Goal: Task Accomplishment & Management: Complete application form

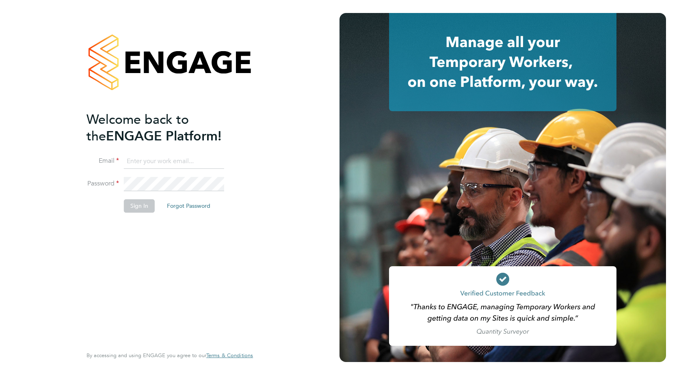
type input "[PERSON_NAME][EMAIL_ADDRESS][PERSON_NAME][DOMAIN_NAME]"
click at [132, 207] on button "Sign In" at bounding box center [139, 205] width 31 height 13
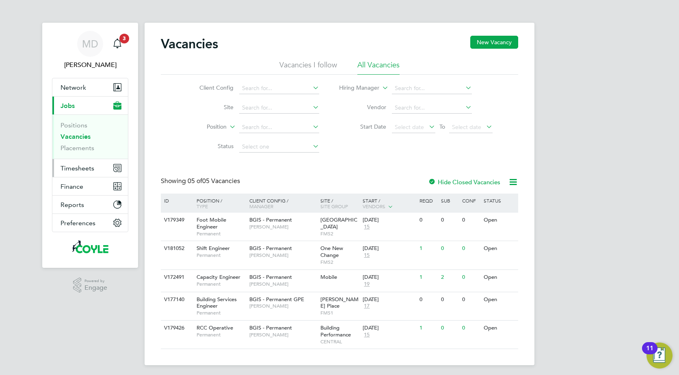
click at [70, 170] on span "Timesheets" at bounding box center [78, 168] width 34 height 8
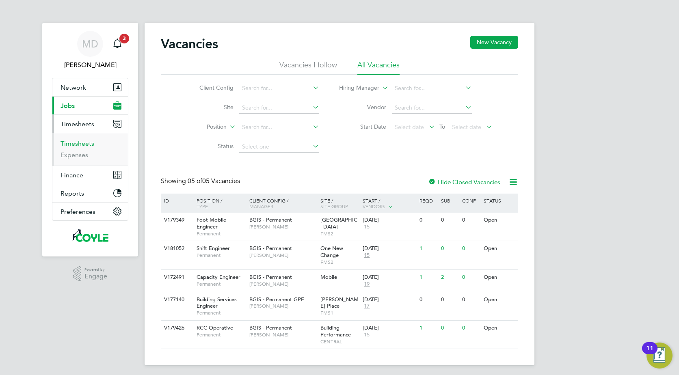
click at [76, 145] on link "Timesheets" at bounding box center [78, 144] width 34 height 8
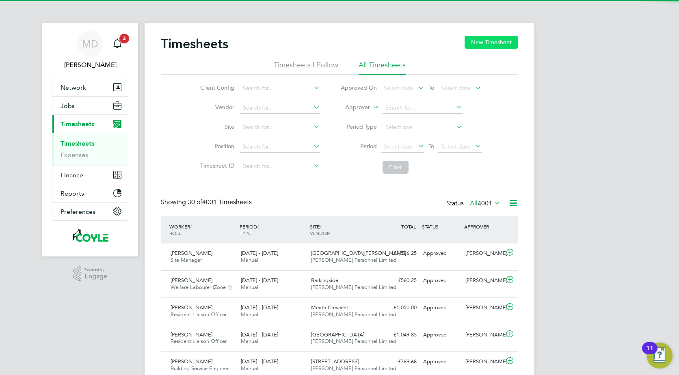
click at [486, 43] on button "New Timesheet" at bounding box center [492, 42] width 54 height 13
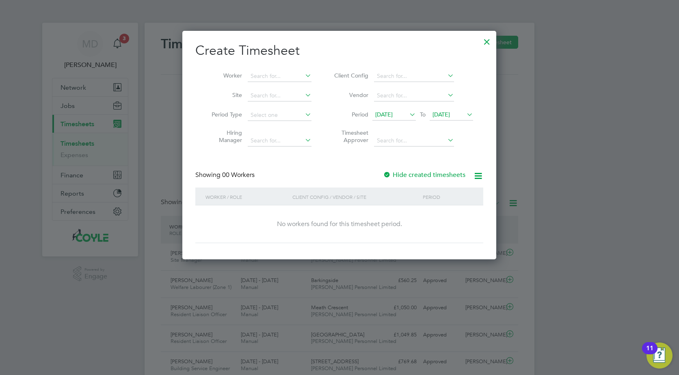
click at [465, 112] on icon at bounding box center [465, 114] width 0 height 11
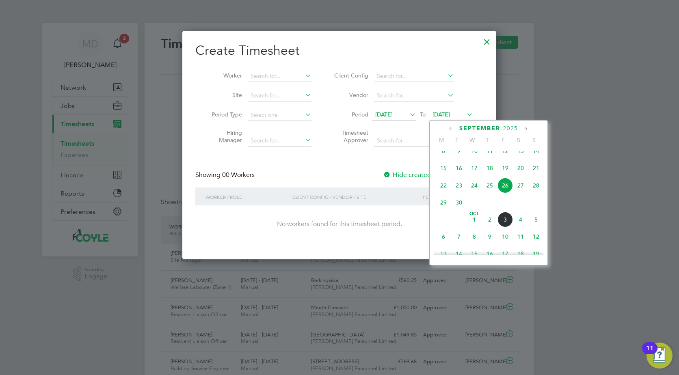
click at [536, 227] on span "5" at bounding box center [535, 219] width 15 height 15
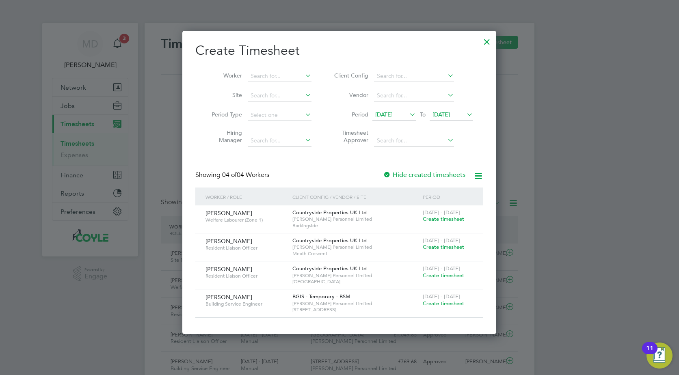
click at [450, 246] on span "Create timesheet" at bounding box center [443, 247] width 41 height 7
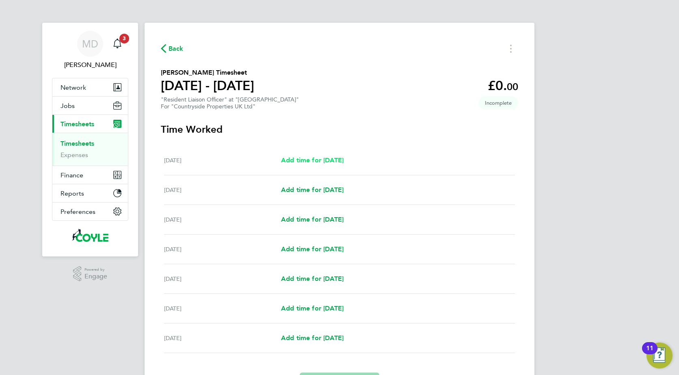
click at [324, 160] on span "Add time for Mon 29 Sep" at bounding box center [312, 160] width 63 height 8
select select "30"
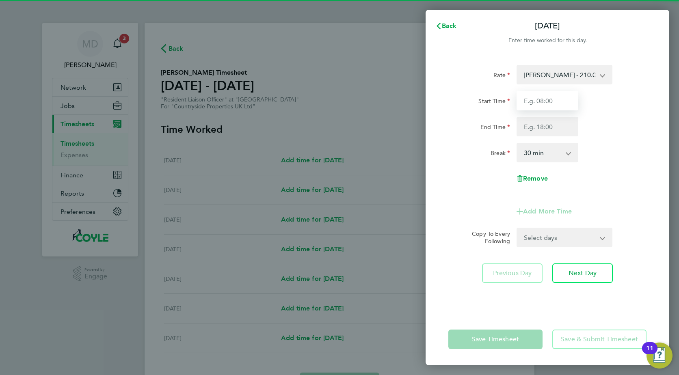
drag, startPoint x: 542, startPoint y: 93, endPoint x: 544, endPoint y: 97, distance: 4.4
click at [543, 93] on input "Start Time" at bounding box center [548, 100] width 62 height 19
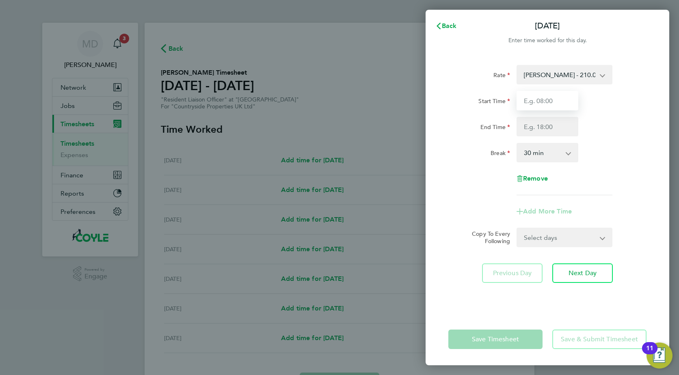
type input "07:30"
type input "09:00"
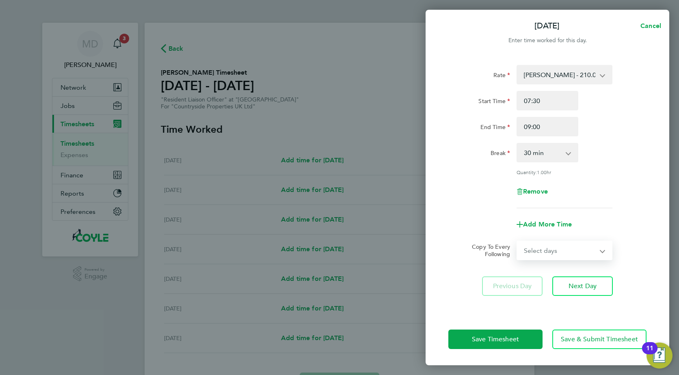
click at [591, 250] on select "Select days Day Weekday (Mon-Fri) Weekend (Sat-Sun) Tuesday Wednesday Thursday …" at bounding box center [559, 251] width 85 height 18
select select "WEEKDAY"
click at [517, 242] on select "Select days Day Weekday (Mon-Fri) Weekend (Sat-Sun) Tuesday Wednesday Thursday …" at bounding box center [559, 251] width 85 height 18
select select "2025-10-05"
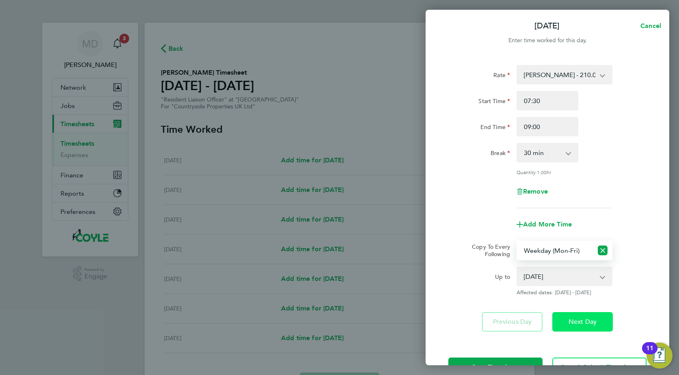
click at [593, 323] on span "Next Day" at bounding box center [582, 322] width 28 height 8
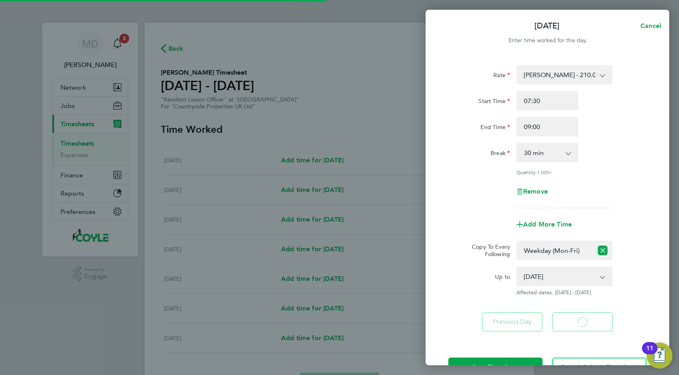
select select "30"
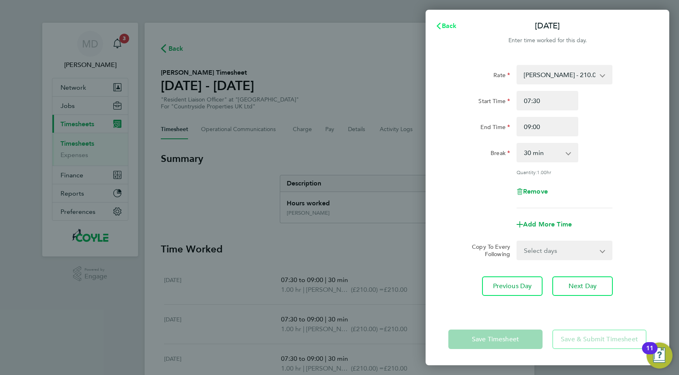
click at [445, 25] on span "Back" at bounding box center [449, 26] width 15 height 8
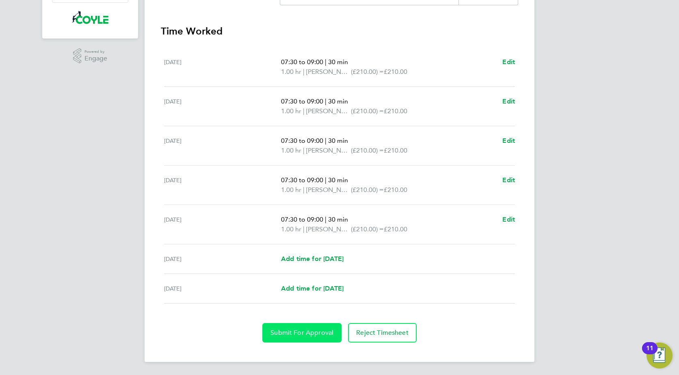
click at [302, 341] on button "Submit For Approval" at bounding box center [301, 332] width 79 height 19
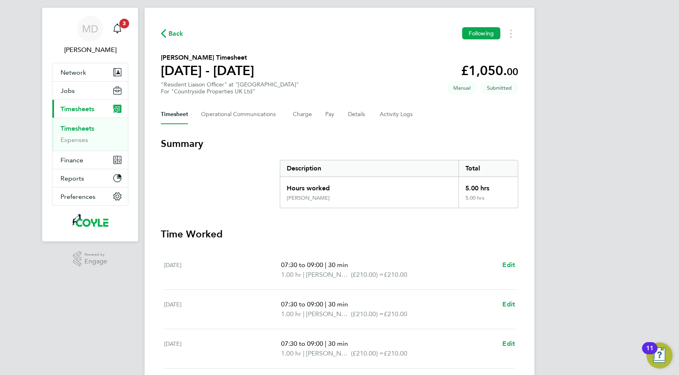
click at [72, 129] on link "Timesheets" at bounding box center [78, 129] width 34 height 8
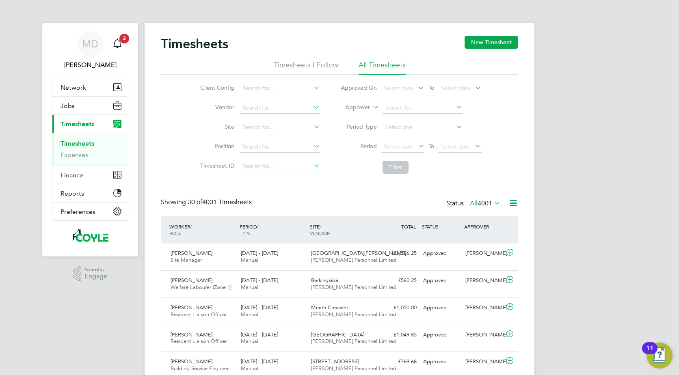
click at [84, 143] on link "Timesheets" at bounding box center [78, 144] width 34 height 8
click at [483, 44] on button "New Timesheet" at bounding box center [492, 42] width 54 height 13
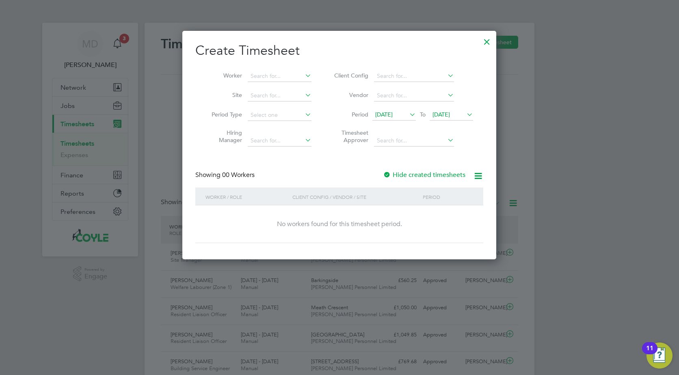
click at [465, 114] on icon at bounding box center [465, 114] width 0 height 11
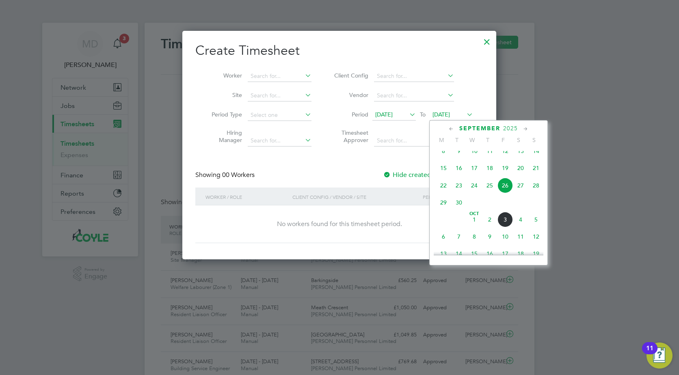
click at [534, 227] on span "5" at bounding box center [535, 219] width 15 height 15
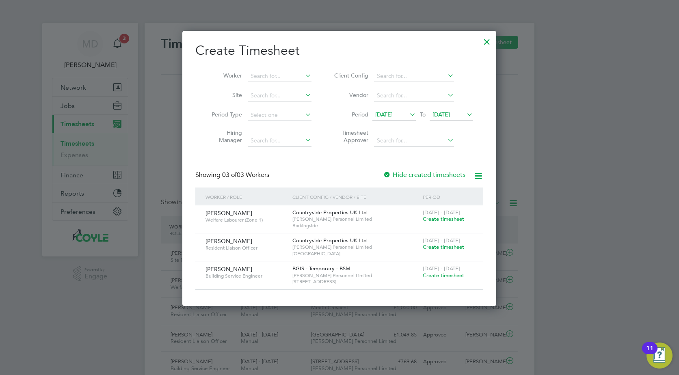
click at [443, 247] on span "Create timesheet" at bounding box center [443, 247] width 41 height 7
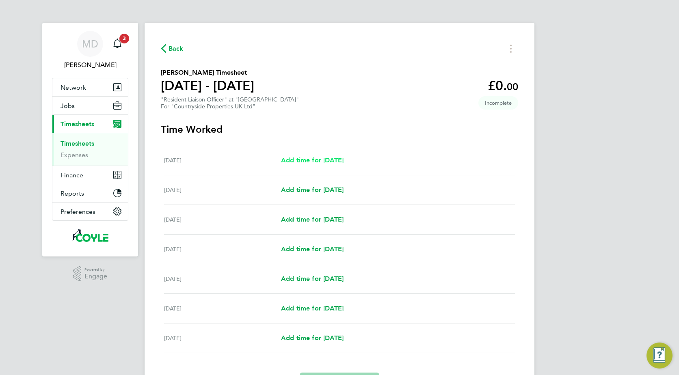
click at [334, 156] on link "Add time for Mon 29 Sep" at bounding box center [312, 161] width 63 height 10
select select "30"
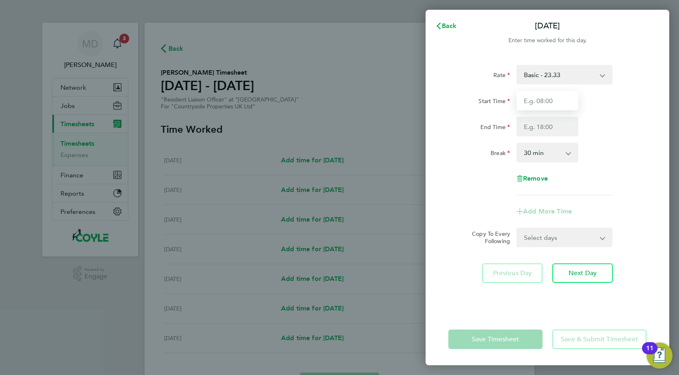
click at [540, 101] on input "Start Time" at bounding box center [548, 100] width 62 height 19
type input "07:30"
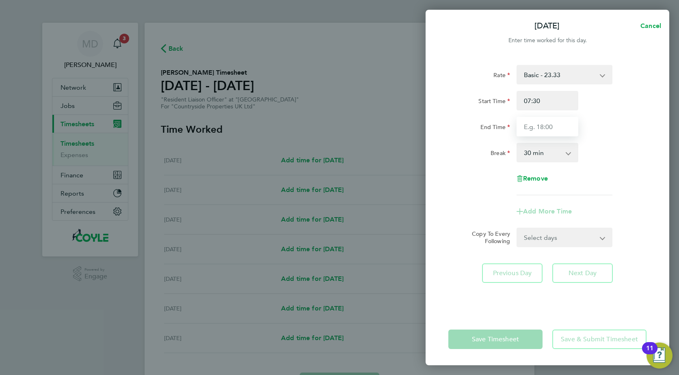
click at [542, 126] on input "End Time" at bounding box center [548, 126] width 62 height 19
type input "17:00"
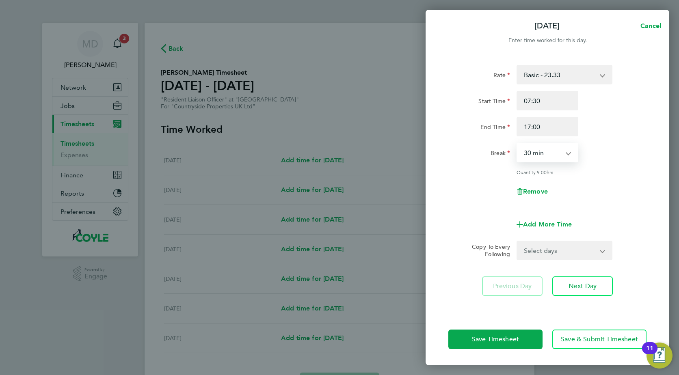
click at [590, 249] on select "Select days Day Weekday (Mon-Fri) Weekend (Sat-Sun) Tuesday Wednesday Thursday …" at bounding box center [559, 251] width 85 height 18
select select "WEEKDAY"
click at [517, 242] on select "Select days Day Weekday (Mon-Fri) Weekend (Sat-Sun) Tuesday Wednesday Thursday …" at bounding box center [559, 251] width 85 height 18
select select "2025-10-05"
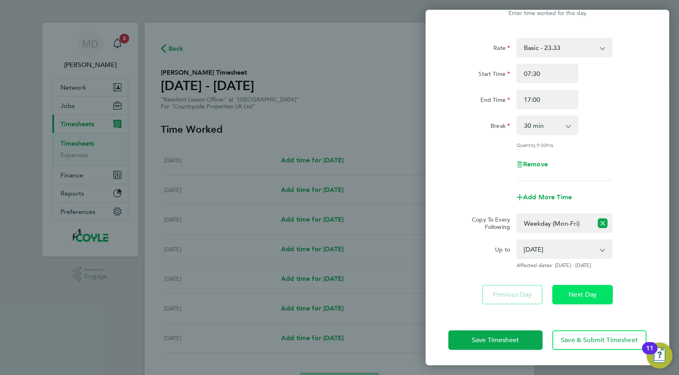
click at [578, 295] on span "Next Day" at bounding box center [582, 295] width 28 height 8
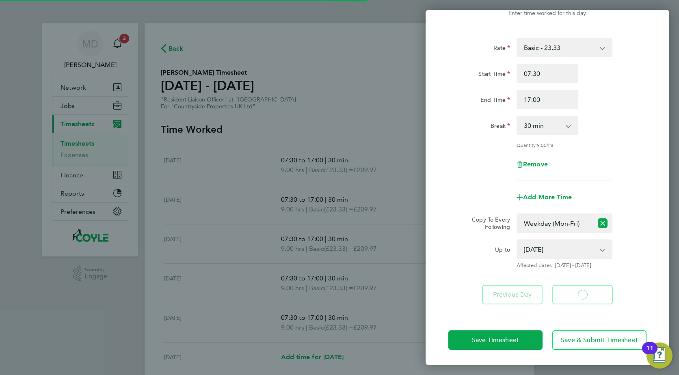
select select "30"
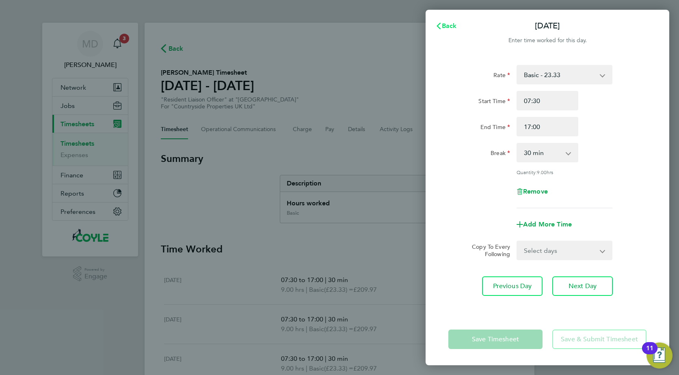
click at [446, 26] on span "Back" at bounding box center [449, 26] width 15 height 8
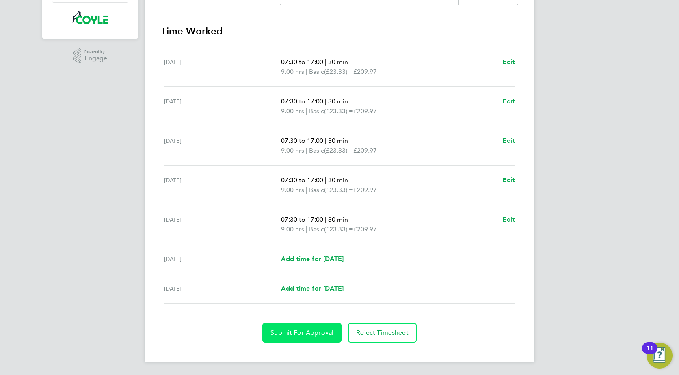
click at [298, 332] on span "Submit For Approval" at bounding box center [301, 333] width 63 height 8
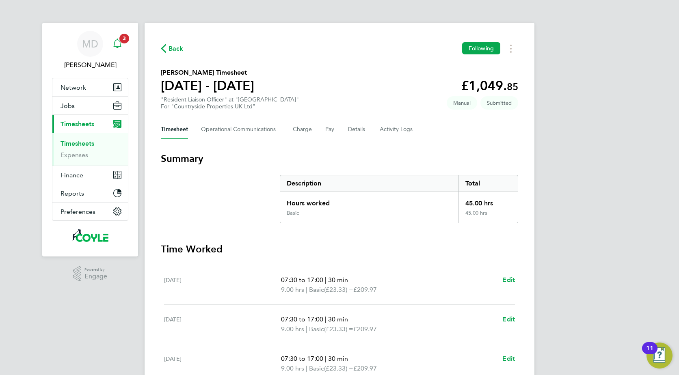
click at [120, 40] on span "3" at bounding box center [124, 39] width 10 height 10
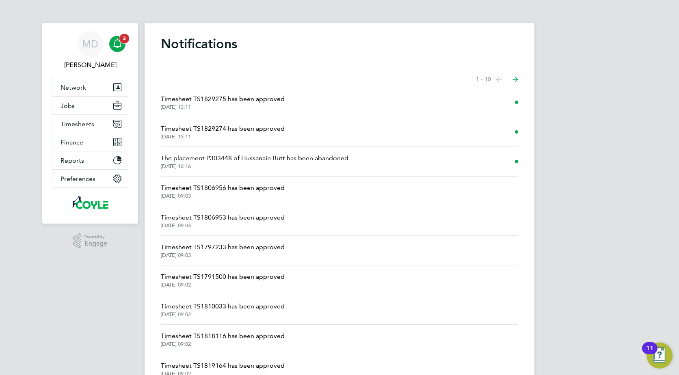
click at [116, 45] on icon "Main navigation" at bounding box center [117, 44] width 10 height 10
click at [65, 107] on span "Jobs" at bounding box center [68, 106] width 14 height 8
click at [72, 104] on span "Jobs" at bounding box center [68, 106] width 14 height 8
click at [71, 123] on span "Timesheets" at bounding box center [78, 124] width 34 height 8
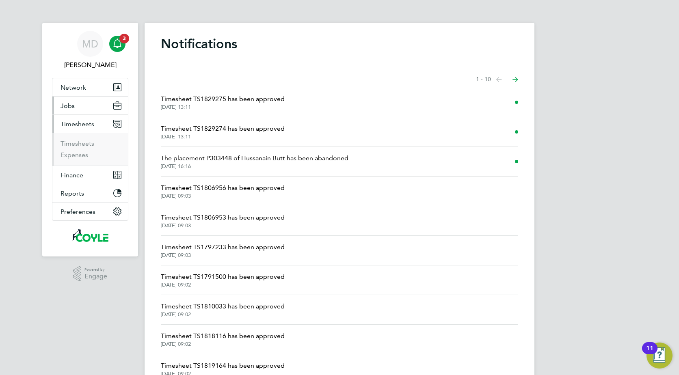
click at [69, 101] on button "Jobs" at bounding box center [90, 106] width 76 height 18
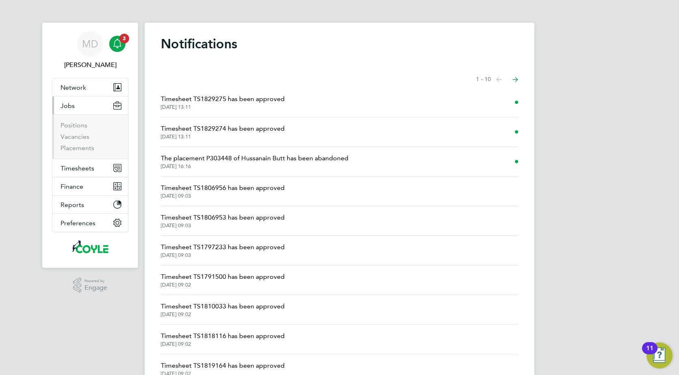
click at [63, 105] on span "Jobs" at bounding box center [68, 106] width 14 height 8
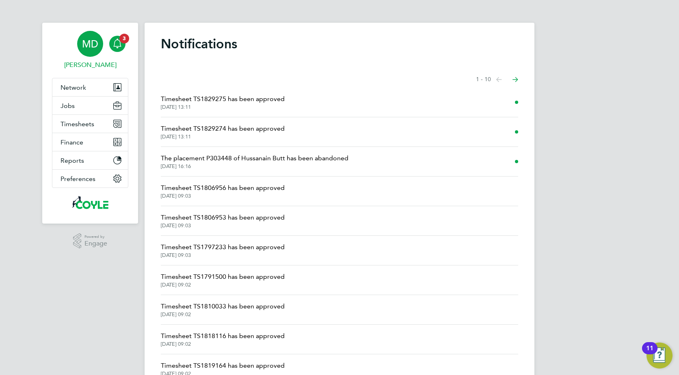
click at [91, 48] on span "MD" at bounding box center [90, 44] width 16 height 11
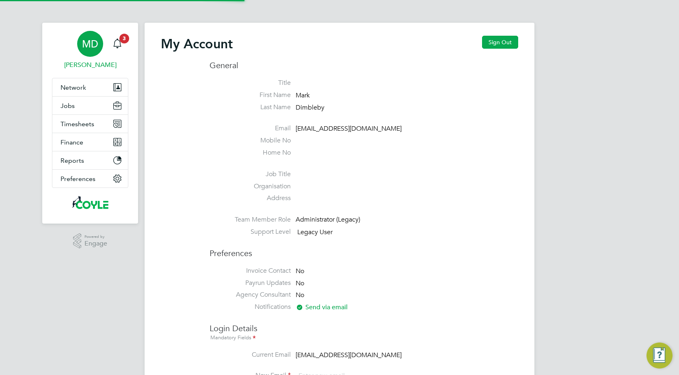
type input "[PERSON_NAME][EMAIL_ADDRESS][PERSON_NAME][DOMAIN_NAME]"
click at [65, 106] on span "Jobs" at bounding box center [68, 106] width 14 height 8
